Goal: Task Accomplishment & Management: Manage account settings

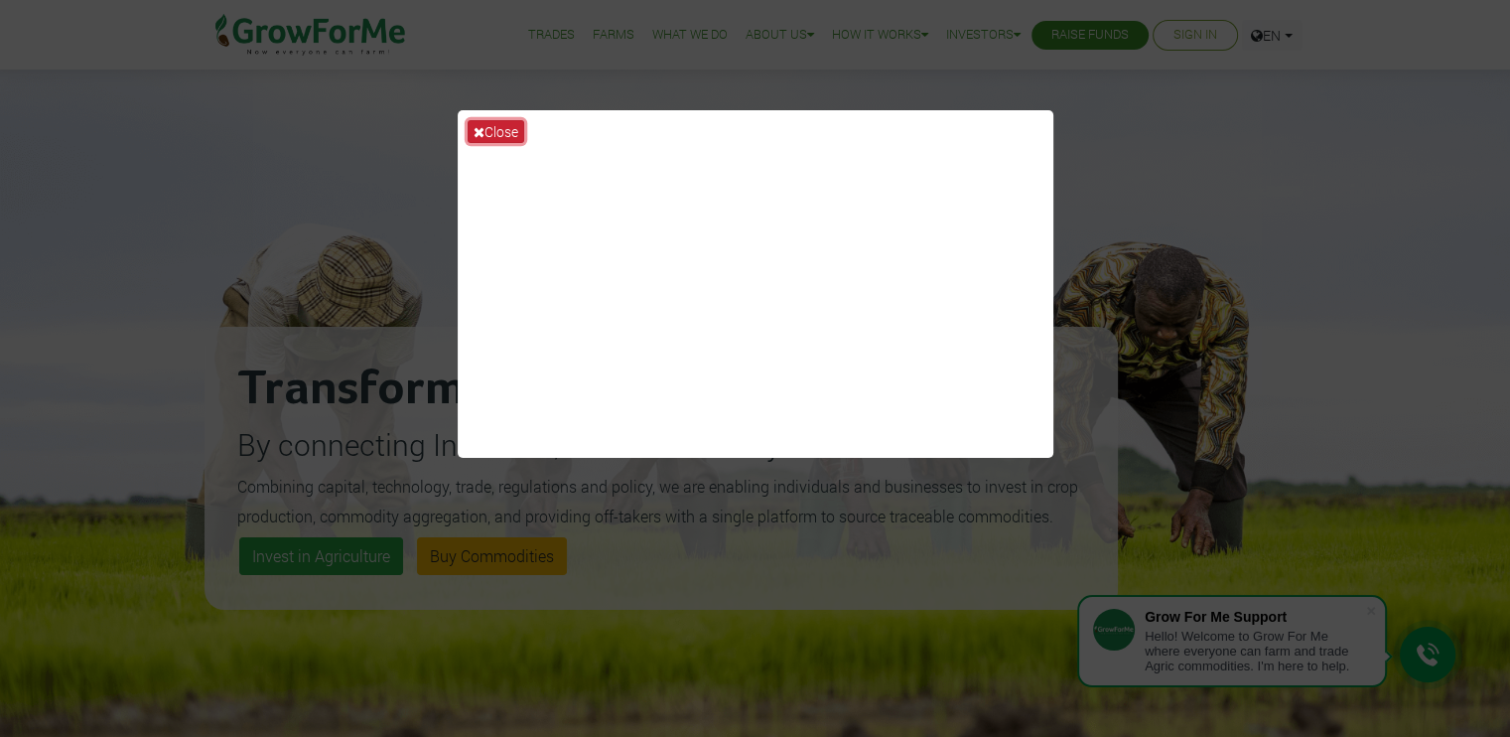
click at [492, 138] on button "Close" at bounding box center [496, 131] width 57 height 23
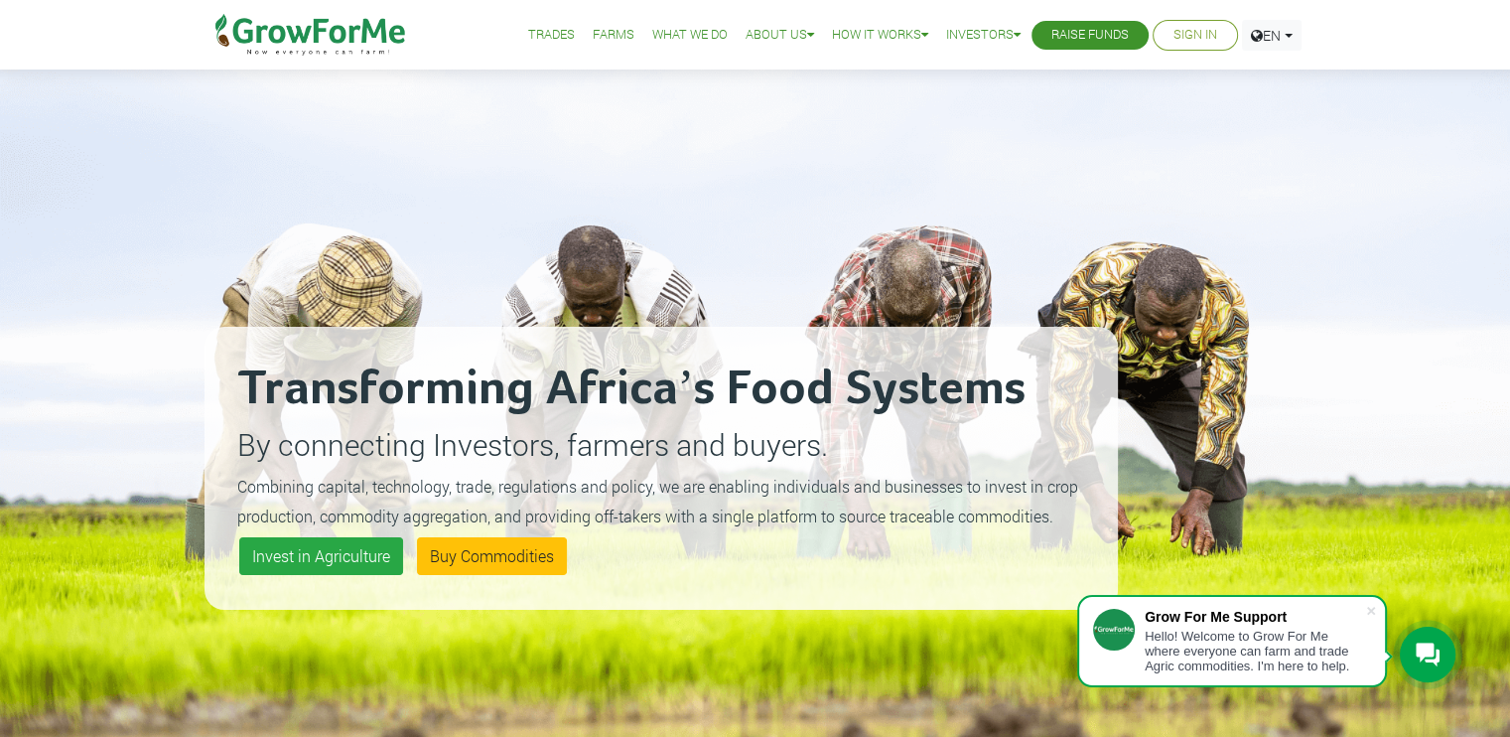
click at [1201, 39] on link "Sign In" at bounding box center [1196, 35] width 44 height 21
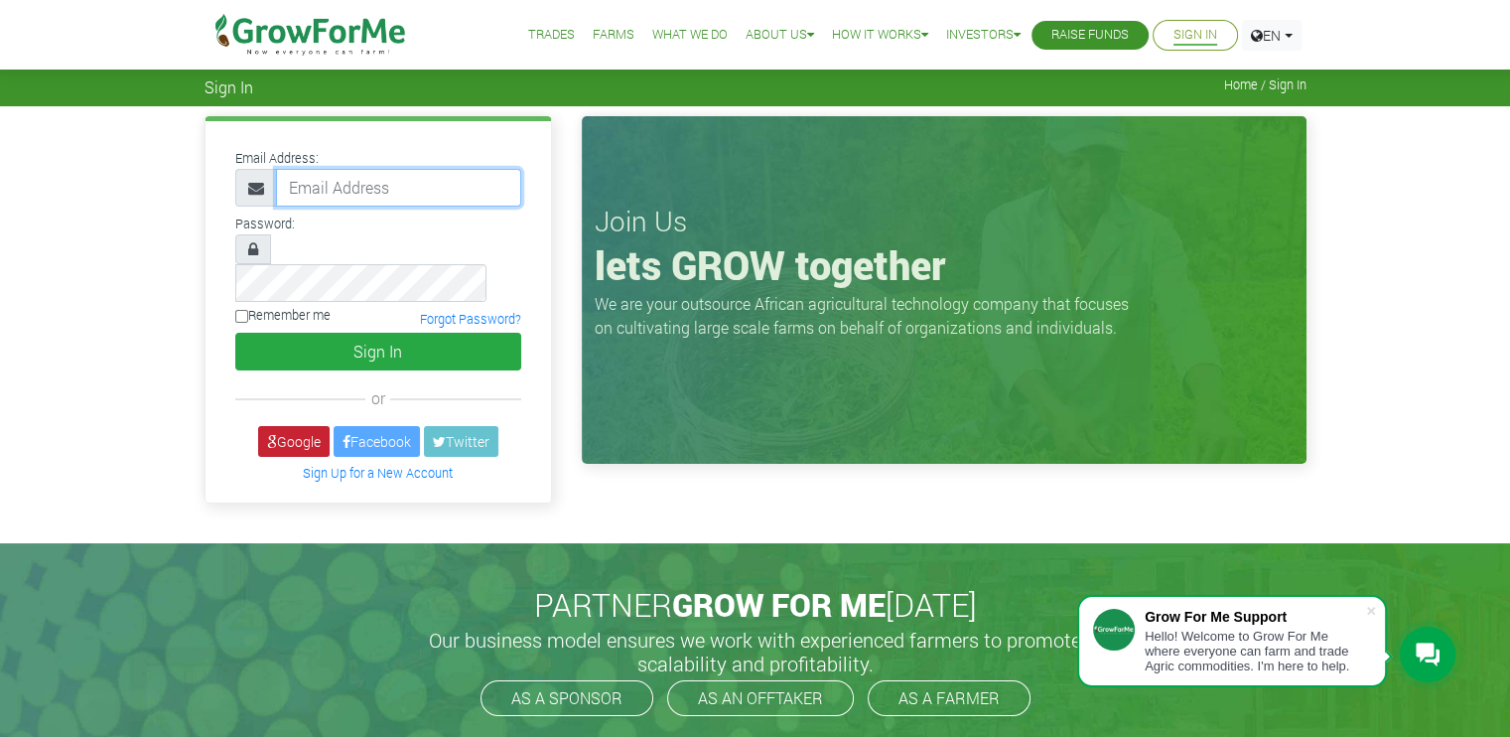
type input "[EMAIL_ADDRESS][DOMAIN_NAME]"
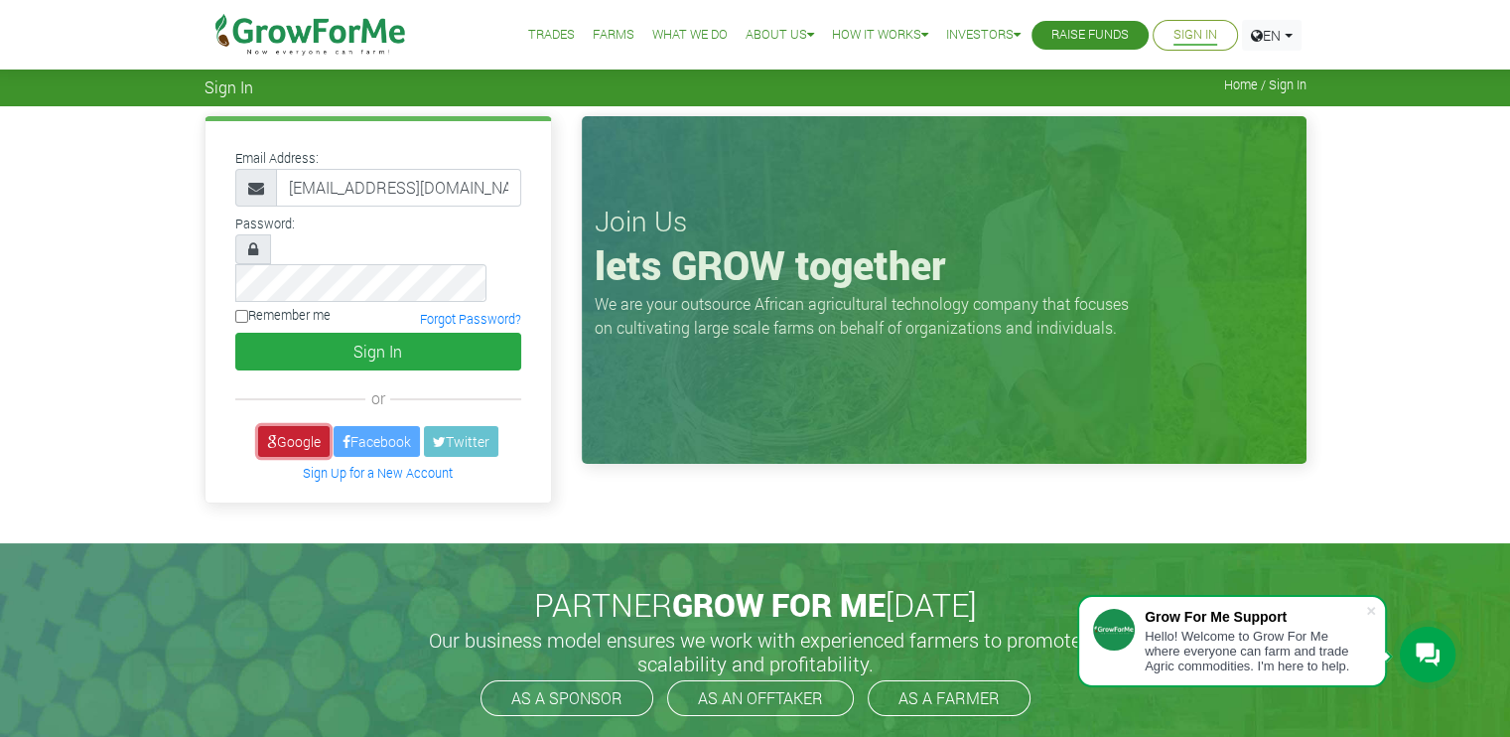
click at [313, 426] on link "Google" at bounding box center [293, 441] width 71 height 31
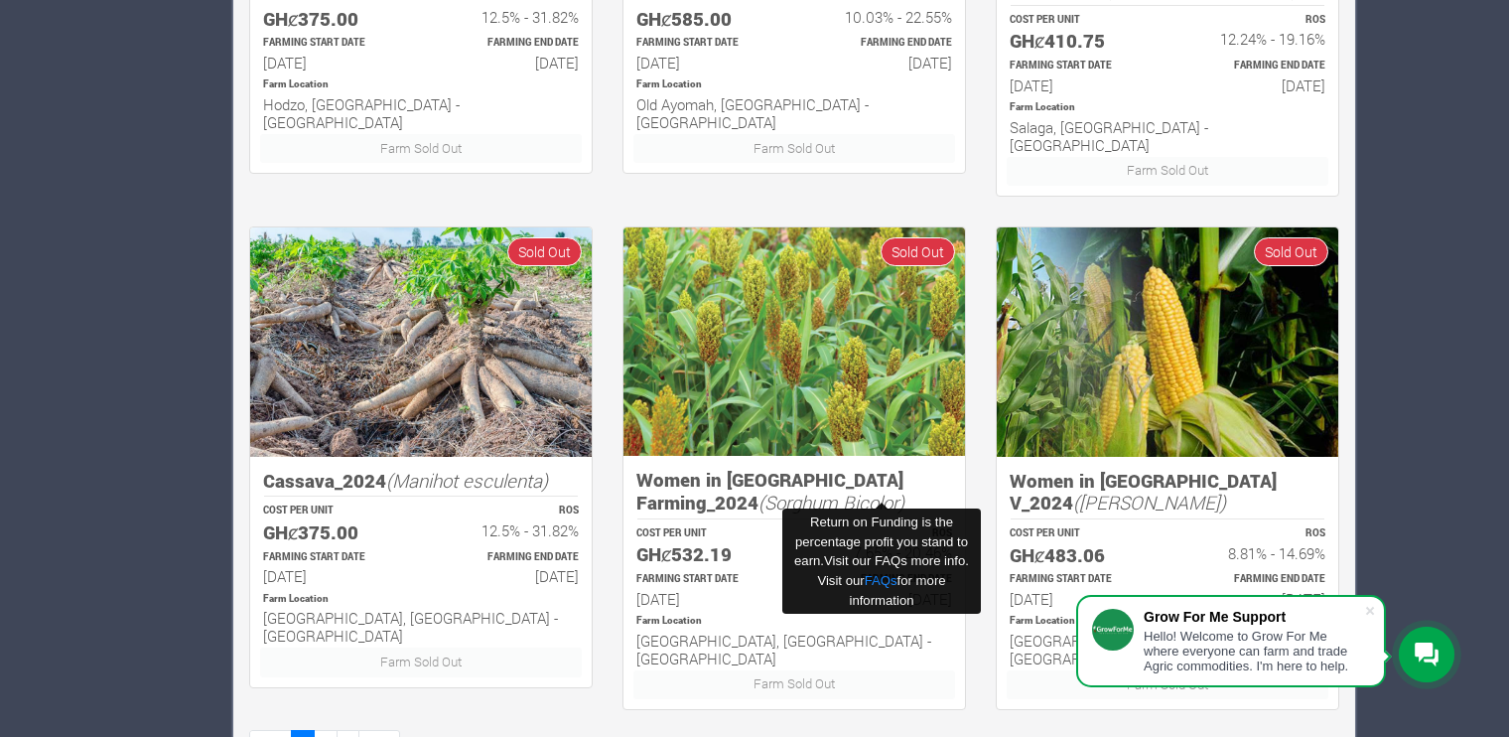
scroll to position [1220, 0]
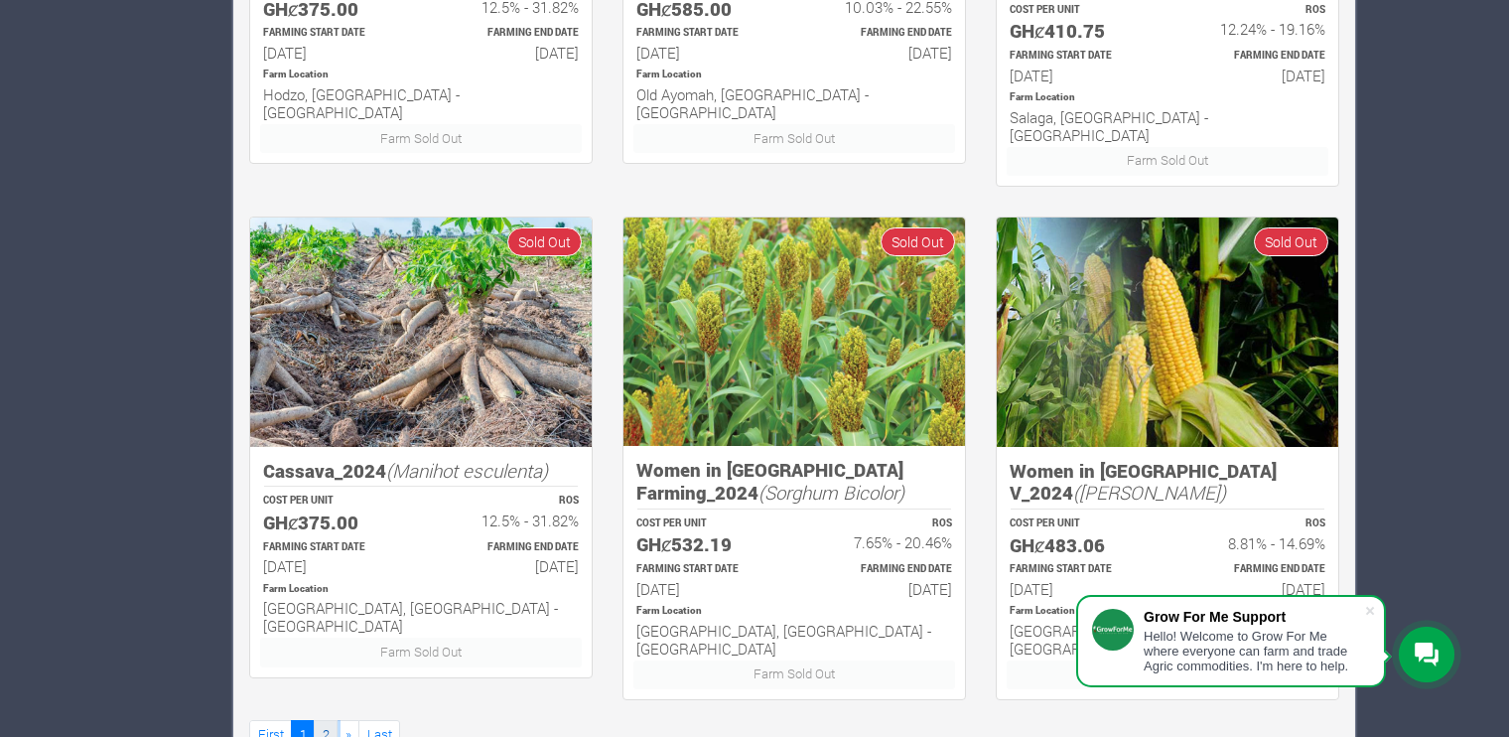
click at [323, 720] on link "2" at bounding box center [326, 734] width 24 height 29
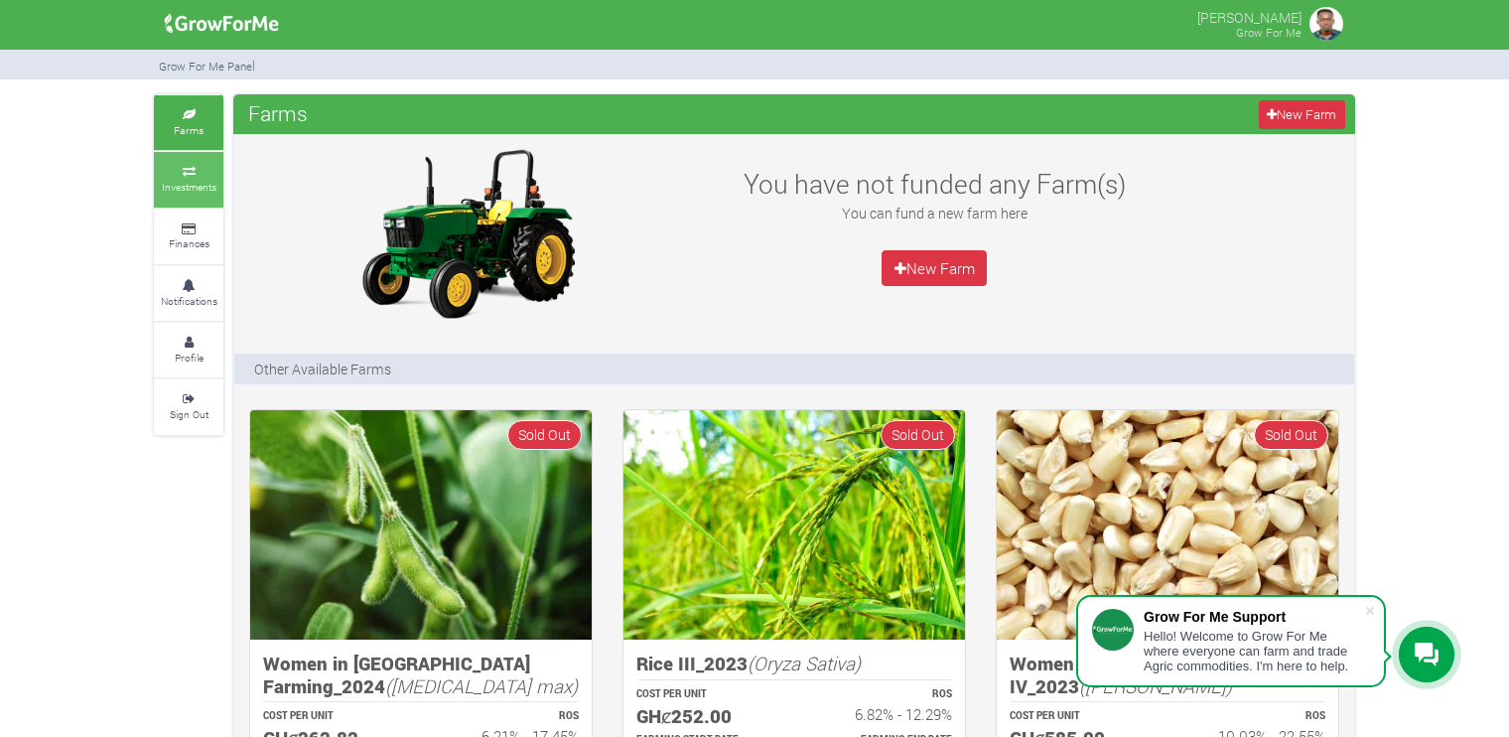
click at [192, 196] on link "Investments" at bounding box center [189, 179] width 70 height 55
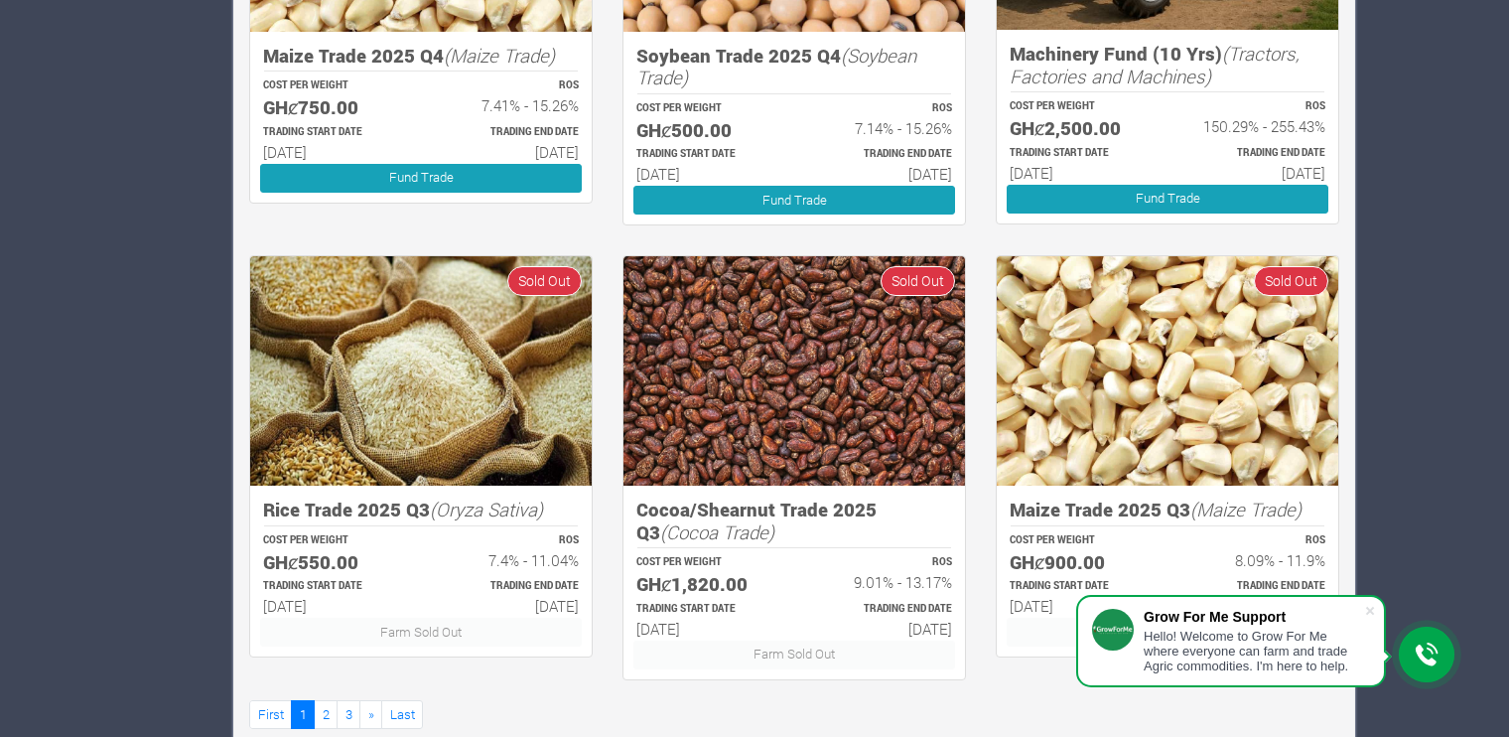
scroll to position [1236, 0]
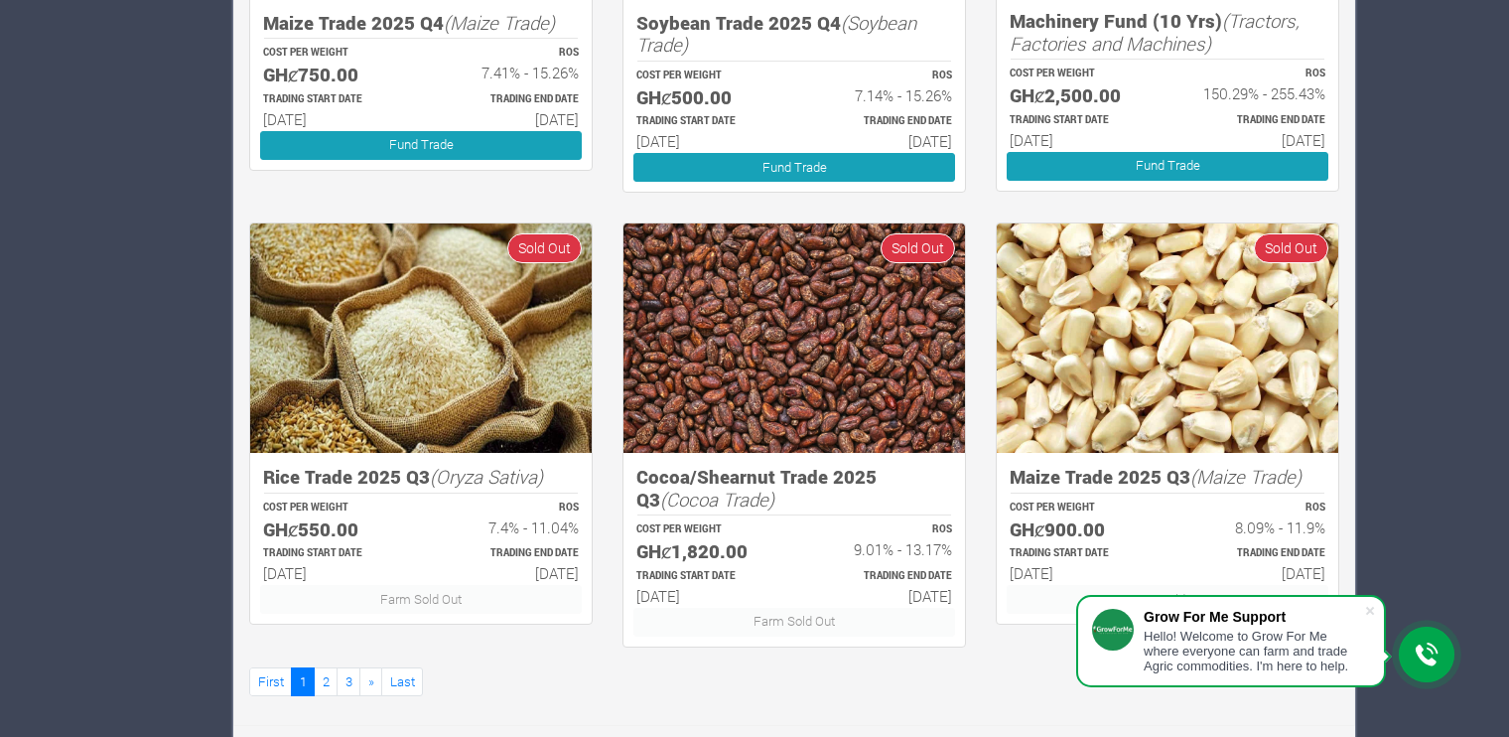
click at [853, 682] on ul "First 1 2 3 » Last" at bounding box center [794, 681] width 1090 height 29
